Goal: Transaction & Acquisition: Purchase product/service

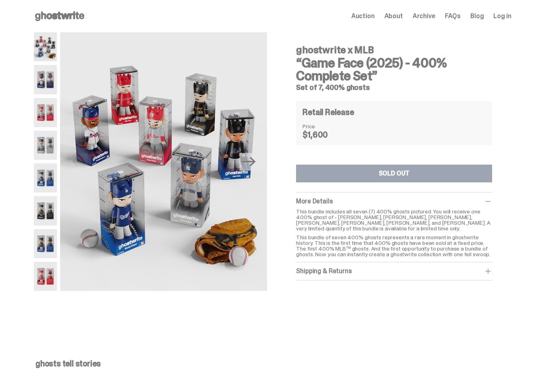
click at [73, 19] on use at bounding box center [59, 16] width 49 height 10
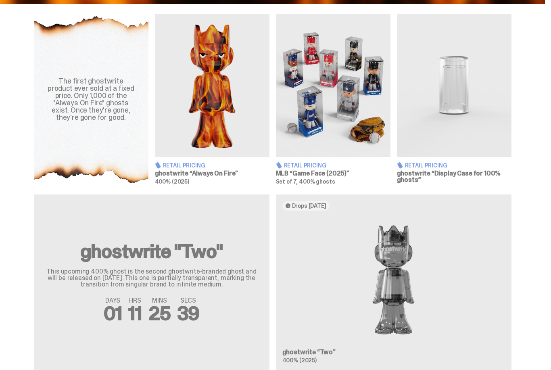
scroll to position [292, 0]
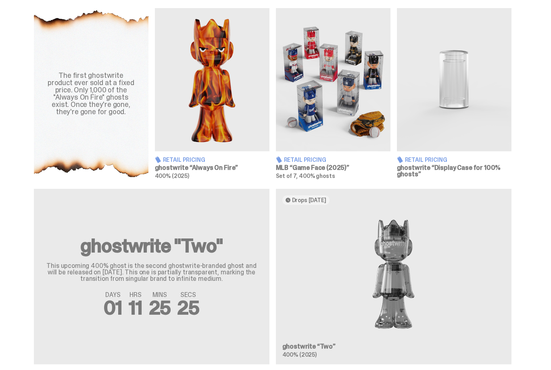
click at [336, 165] on h3 "MLB “Game Face (2025)”" at bounding box center [333, 168] width 115 height 6
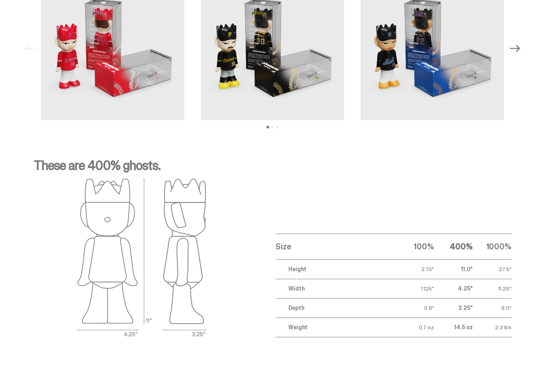
scroll to position [1206, 0]
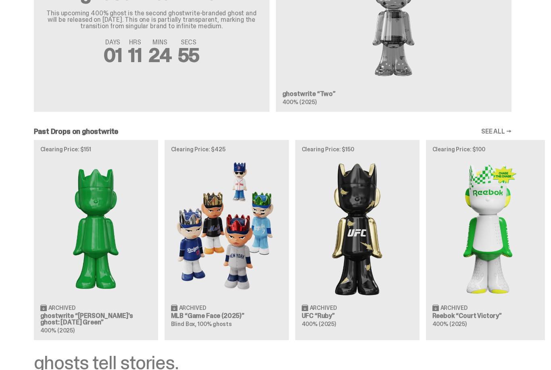
scroll to position [0, 4]
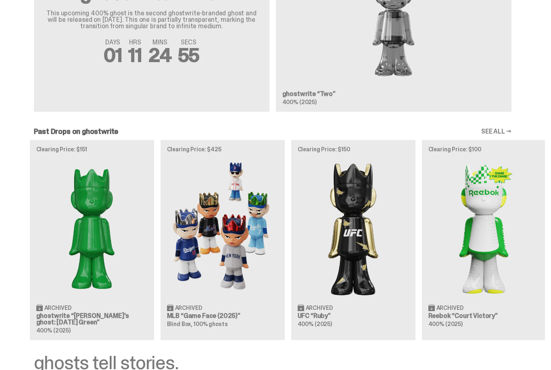
click at [225, 258] on img at bounding box center [222, 228] width 111 height 139
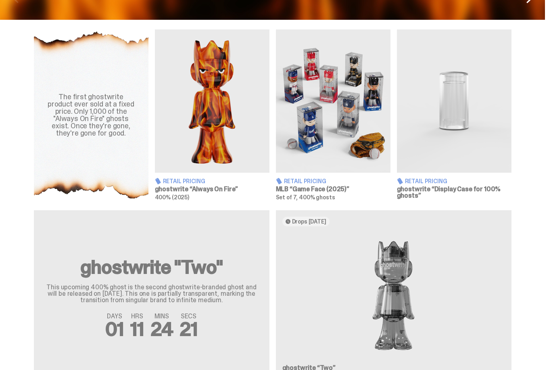
scroll to position [270, 0]
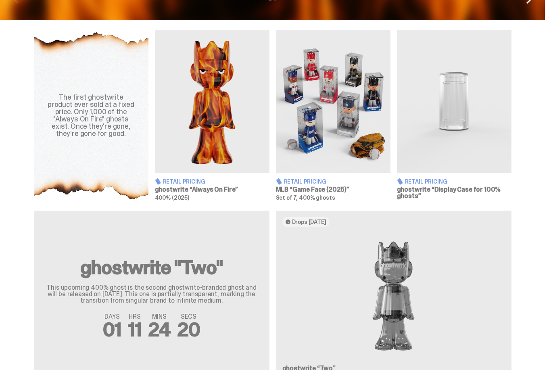
click at [430, 183] on span "Retail Pricing" at bounding box center [426, 182] width 42 height 6
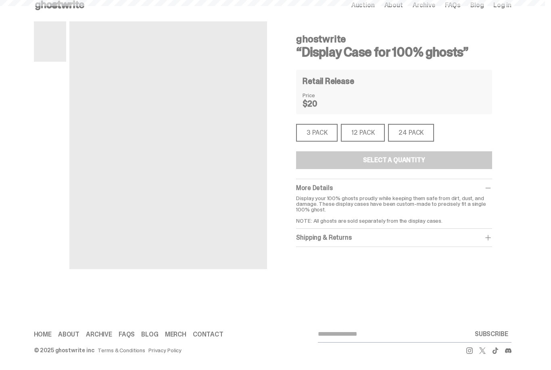
scroll to position [11, 0]
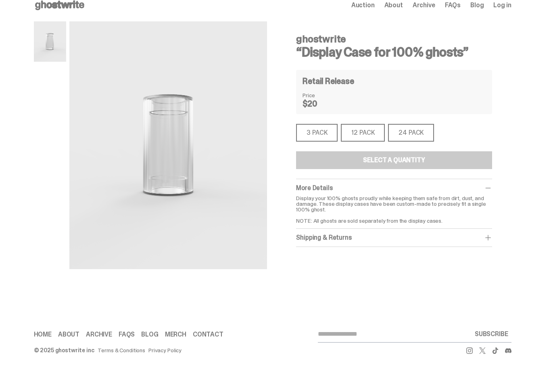
click at [332, 135] on div "3 PACK" at bounding box center [317, 133] width 42 height 18
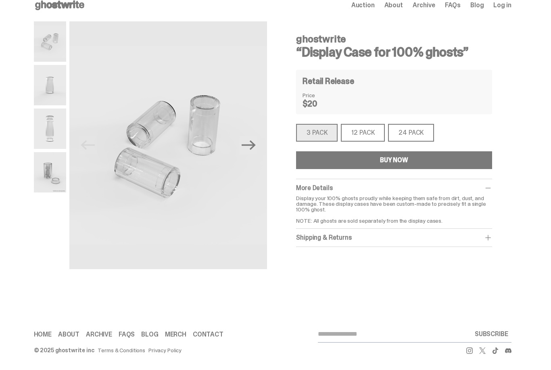
click at [371, 131] on div "12 PACK" at bounding box center [363, 133] width 44 height 18
